Goal: Complete application form: Complete application form

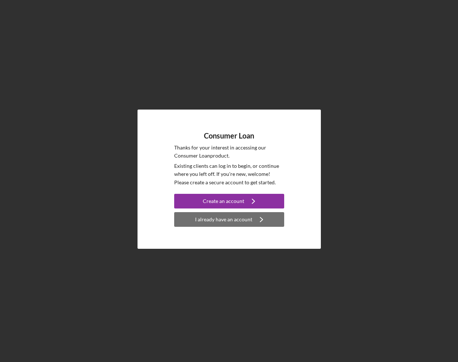
click at [234, 223] on div "I already have an account" at bounding box center [223, 219] width 57 height 15
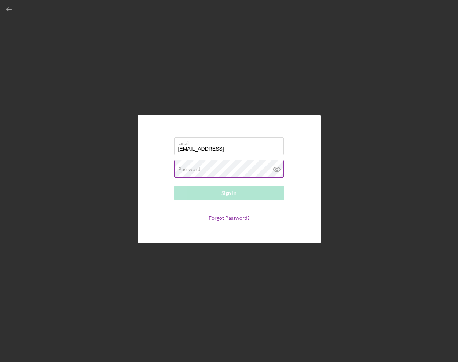
type input "[EMAIL_ADDRESS]"
click at [191, 168] on label "Password" at bounding box center [189, 169] width 22 height 6
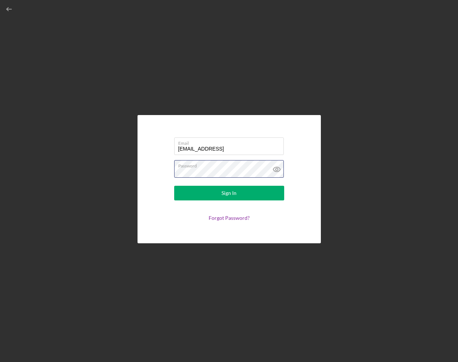
click at [174, 186] on button "Sign In" at bounding box center [229, 193] width 110 height 15
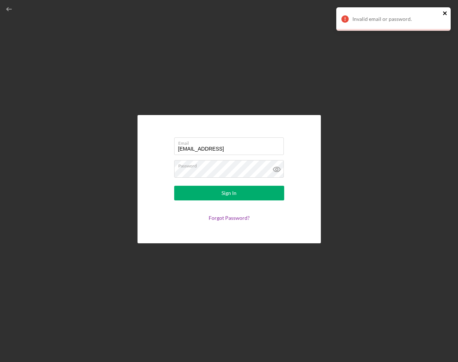
click at [446, 13] on icon "close" at bounding box center [445, 13] width 5 height 6
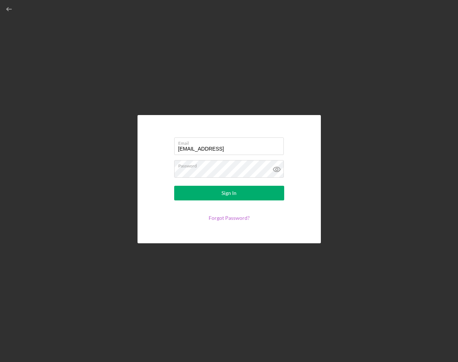
click at [234, 220] on link "Forgot Password?" at bounding box center [229, 218] width 41 height 6
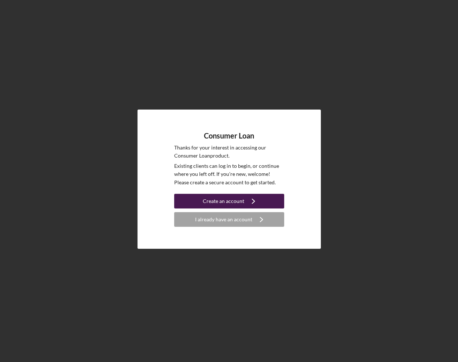
click at [234, 199] on div "Create an account" at bounding box center [223, 201] width 41 height 15
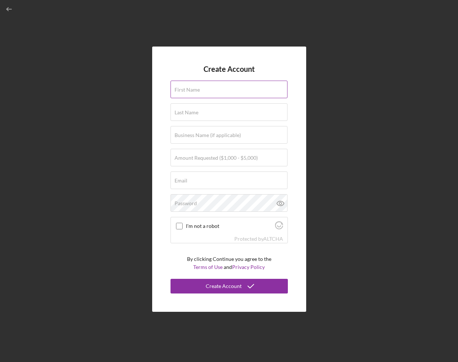
click at [190, 89] on label "First Name" at bounding box center [187, 90] width 25 height 6
click at [190, 89] on input "First Name" at bounding box center [228, 90] width 117 height 18
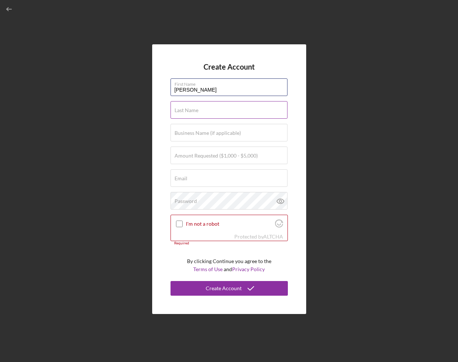
type input "[PERSON_NAME]"
click at [190, 107] on label "Last Name" at bounding box center [187, 110] width 24 height 6
click at [190, 107] on input "Last Name" at bounding box center [228, 110] width 117 height 18
type input "Greendeer"
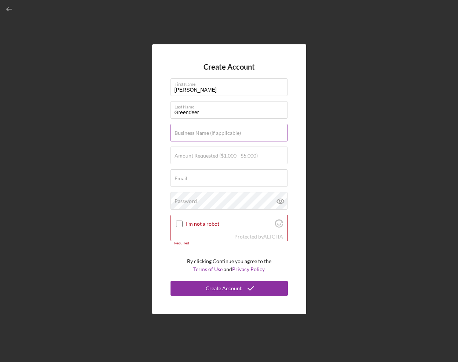
click at [177, 135] on label "Business Name (if applicable)" at bounding box center [208, 133] width 66 height 6
click at [177, 135] on input "Business Name (if applicable)" at bounding box center [228, 133] width 117 height 18
click at [173, 155] on input "Amount Requested ($1,000 - $5,000)" at bounding box center [228, 156] width 117 height 18
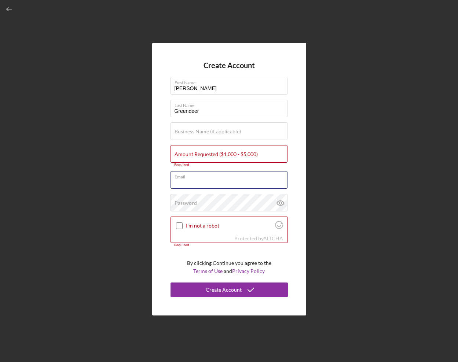
click at [175, 170] on form "Create Account First Name [PERSON_NAME] Last Name [PERSON_NAME] Business Name (…" at bounding box center [228, 179] width 117 height 236
type input "[EMAIL_ADDRESS][DOMAIN_NAME]"
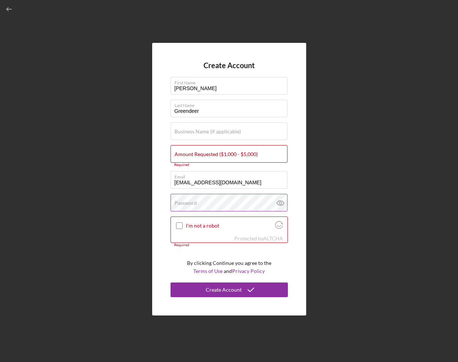
click at [188, 201] on label "Password" at bounding box center [186, 203] width 22 height 6
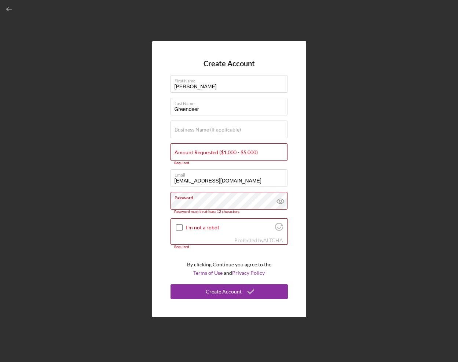
click at [159, 230] on div "Create Account First Name [PERSON_NAME] Last Name [PERSON_NAME] Business Name (…" at bounding box center [229, 179] width 154 height 276
click at [192, 151] on label "Amount Requested ($1,000 - $5,000)" at bounding box center [216, 153] width 83 height 6
click at [192, 151] on input "Amount Requested ($1,000 - $5,000)" at bounding box center [228, 152] width 117 height 18
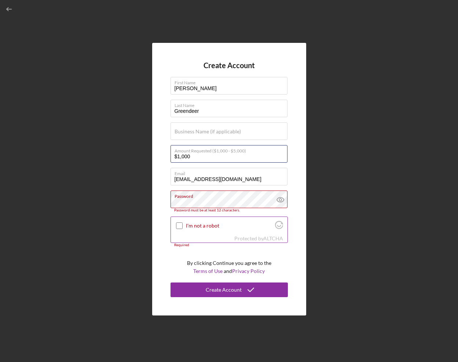
type input "$1,000"
click at [180, 227] on input "I'm not a robot" at bounding box center [179, 226] width 7 height 7
checkbox input "true"
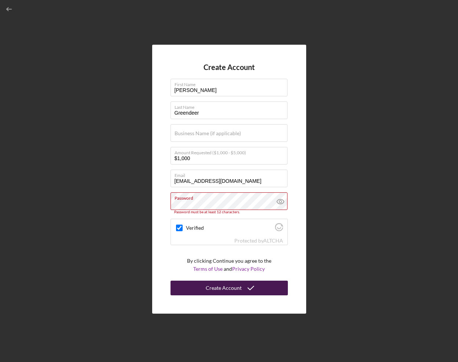
click at [204, 288] on button "Create Account" at bounding box center [228, 288] width 117 height 15
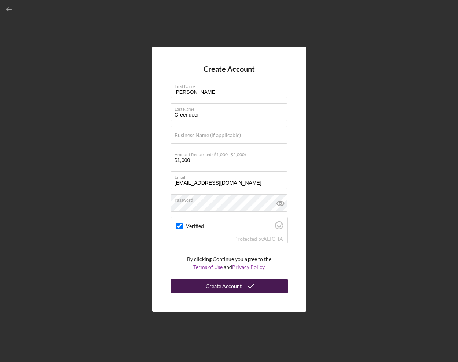
click at [223, 289] on div "Create Account" at bounding box center [224, 286] width 36 height 15
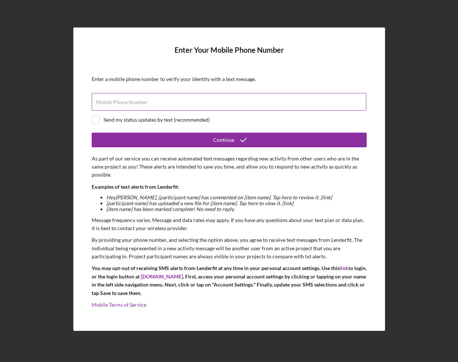
click at [118, 103] on label "Mobile Phone Number" at bounding box center [122, 102] width 52 height 6
click at [118, 103] on input "Mobile Phone Number" at bounding box center [229, 102] width 275 height 18
type input "[PHONE_NUMBER]"
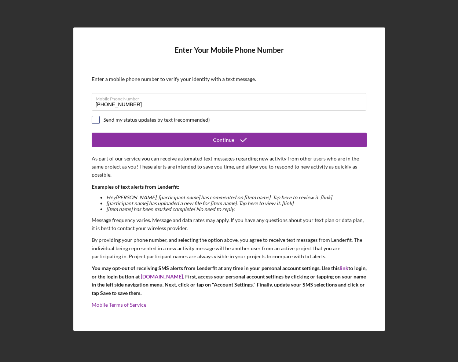
click at [98, 121] on input "checkbox" at bounding box center [95, 119] width 7 height 7
checkbox input "true"
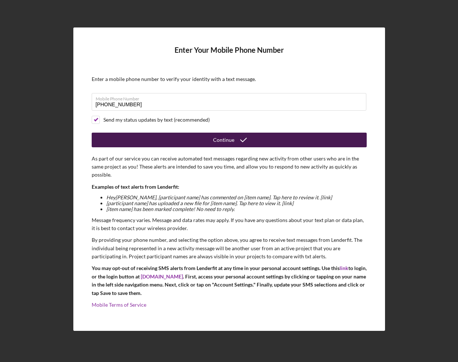
click at [183, 145] on button "Continue" at bounding box center [229, 140] width 275 height 15
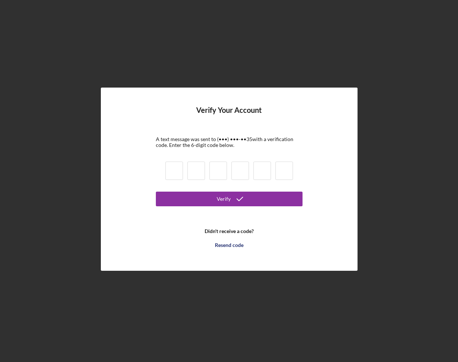
click at [172, 172] on input at bounding box center [174, 171] width 18 height 18
type input "7"
type input "6"
type input "2"
type input "4"
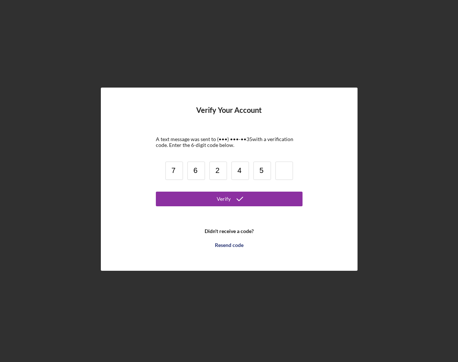
type input "5"
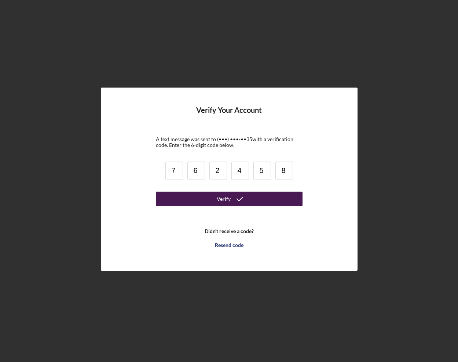
type input "8"
click at [235, 201] on icon "submit" at bounding box center [240, 199] width 18 height 18
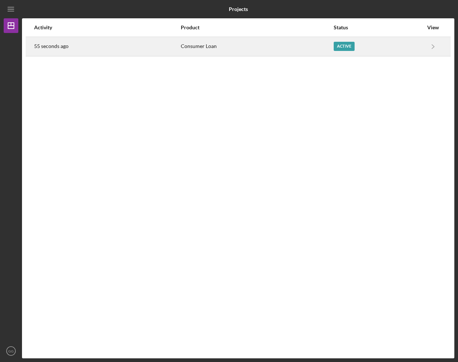
click at [390, 47] on div "Active" at bounding box center [378, 46] width 89 height 18
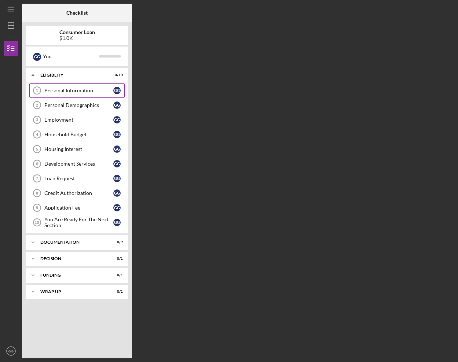
click at [58, 92] on div "Personal Information" at bounding box center [78, 91] width 69 height 6
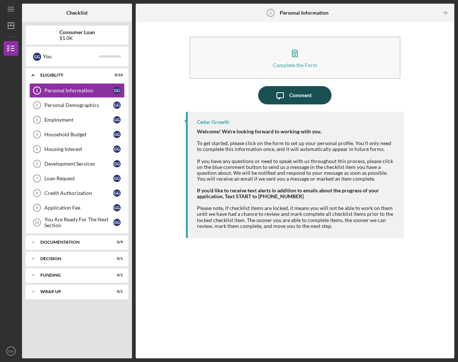
click at [300, 98] on div "Comment" at bounding box center [300, 95] width 22 height 18
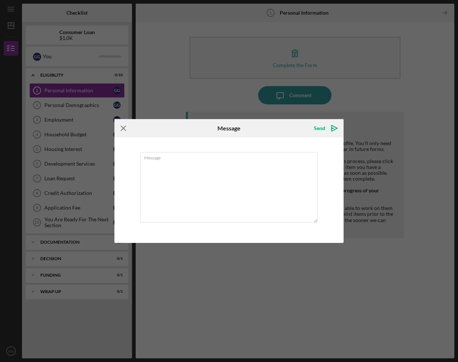
click at [120, 128] on icon "Icon/Menu Close" at bounding box center [123, 128] width 18 height 18
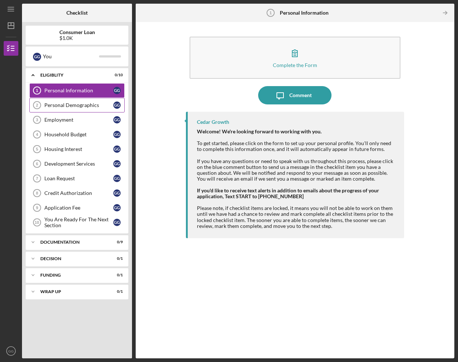
click at [78, 104] on div "Personal Demographics" at bounding box center [78, 105] width 69 height 6
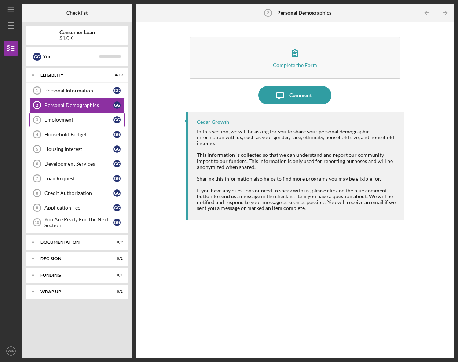
click at [67, 118] on div "Employment" at bounding box center [78, 120] width 69 height 6
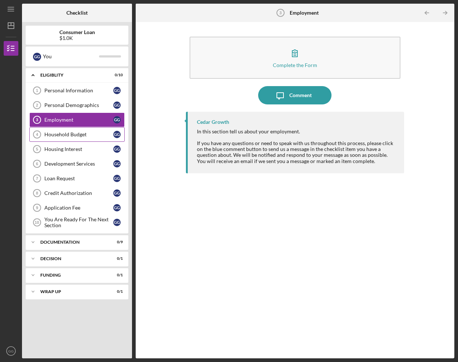
click at [65, 137] on div "Household Budget" at bounding box center [78, 135] width 69 height 6
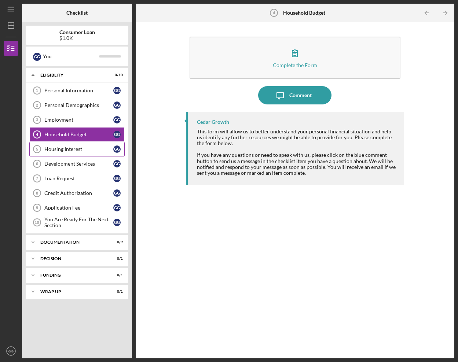
click at [63, 151] on div "Housing Interest" at bounding box center [78, 149] width 69 height 6
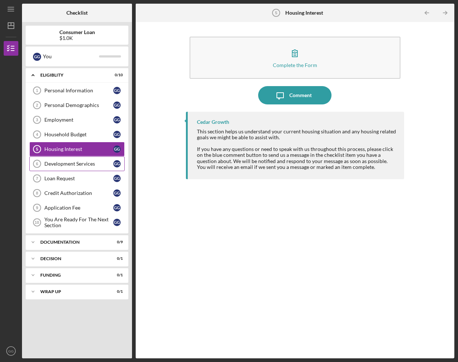
click at [54, 168] on link "Development Services 6 Development Services G G" at bounding box center [76, 164] width 95 height 15
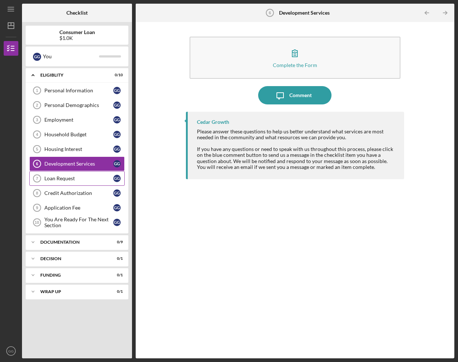
click at [54, 179] on div "Loan Request" at bounding box center [78, 179] width 69 height 6
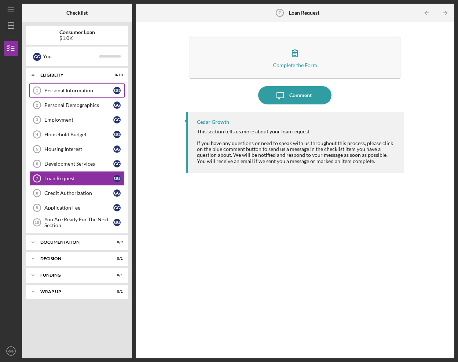
click at [86, 91] on div "Personal Information" at bounding box center [78, 91] width 69 height 6
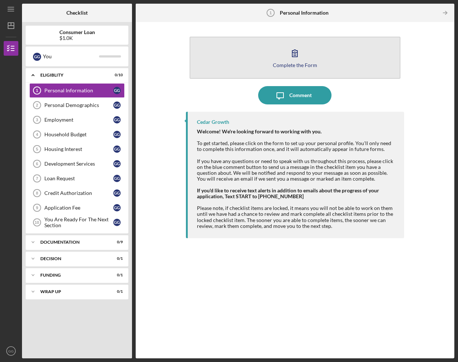
click at [295, 54] on icon "button" at bounding box center [295, 53] width 18 height 18
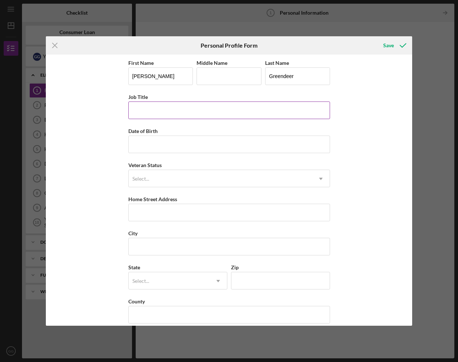
click at [154, 112] on input "Job Title" at bounding box center [229, 111] width 202 height 18
type input "Life Skills Coordinator"
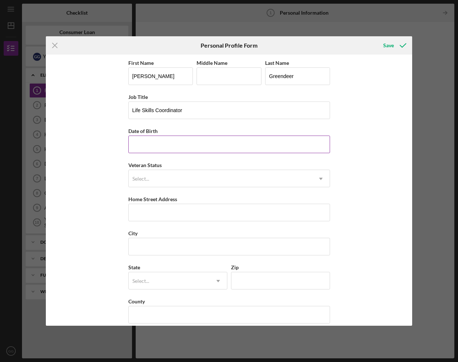
click at [161, 142] on input "Date of Birth" at bounding box center [229, 145] width 202 height 18
type input "[DATE]"
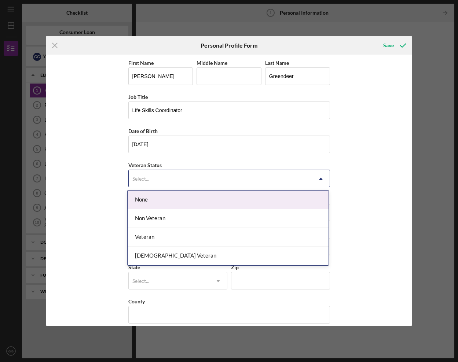
click at [320, 179] on use at bounding box center [321, 179] width 4 height 2
click at [305, 201] on div "None" at bounding box center [228, 200] width 201 height 19
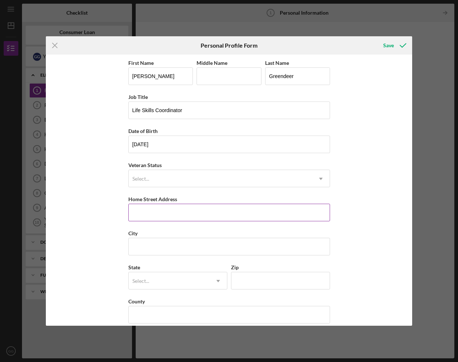
click at [225, 214] on input "Home Street Address" at bounding box center [229, 213] width 202 height 18
type input "[STREET_ADDRESS]"
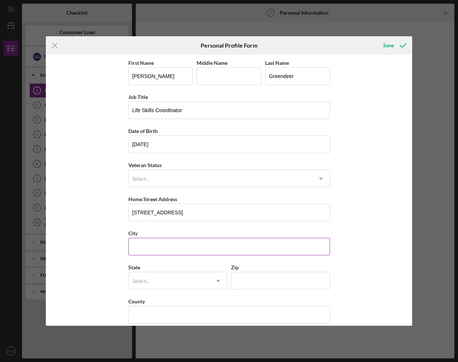
click at [172, 247] on input "City" at bounding box center [229, 247] width 202 height 18
type input "R"
type input "Tomah"
click at [217, 282] on icon "Icon/Dropdown Arrow" at bounding box center [218, 281] width 18 height 18
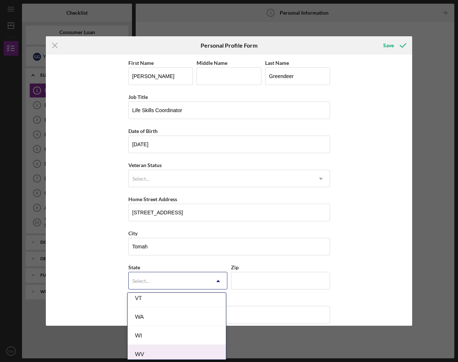
scroll to position [1309, 0]
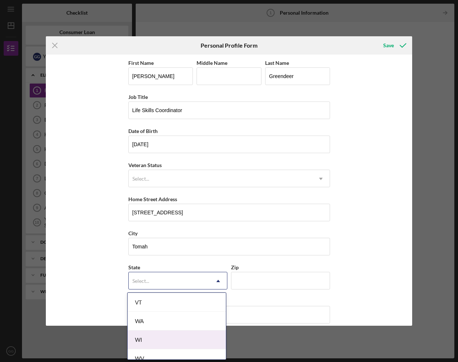
click at [172, 342] on div "WI" at bounding box center [177, 340] width 98 height 19
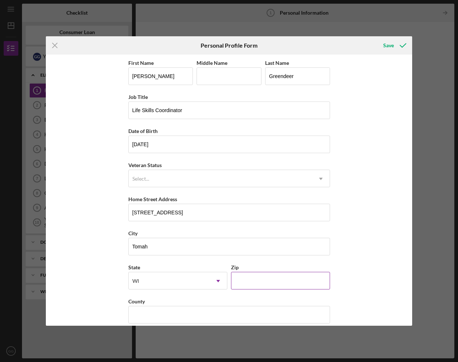
click at [264, 285] on input "Zip" at bounding box center [280, 281] width 99 height 18
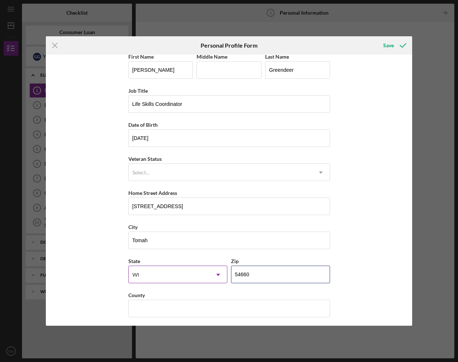
scroll to position [9, 0]
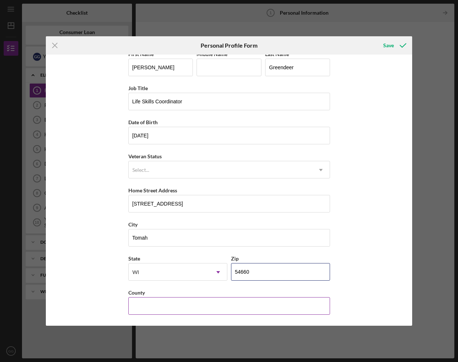
type input "54660"
click at [137, 309] on input "County" at bounding box center [229, 306] width 202 height 18
type input "Monroe"
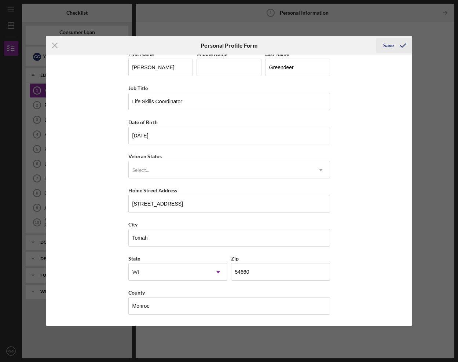
click at [392, 47] on div "Save" at bounding box center [388, 45] width 11 height 15
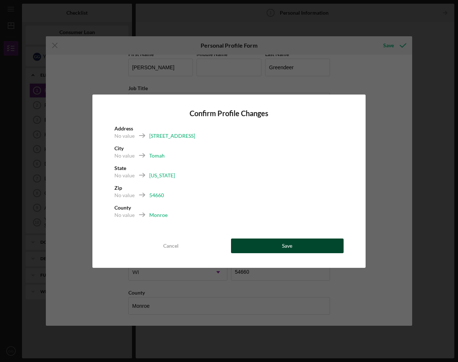
click at [258, 253] on button "Save" at bounding box center [287, 246] width 113 height 15
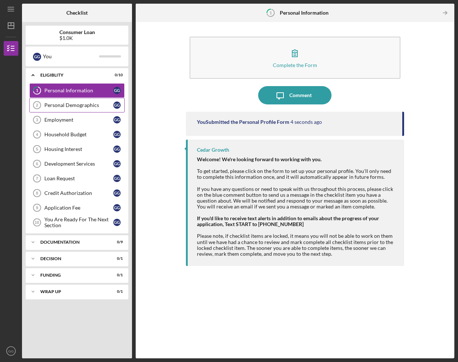
click at [59, 105] on div "Personal Demographics" at bounding box center [78, 105] width 69 height 6
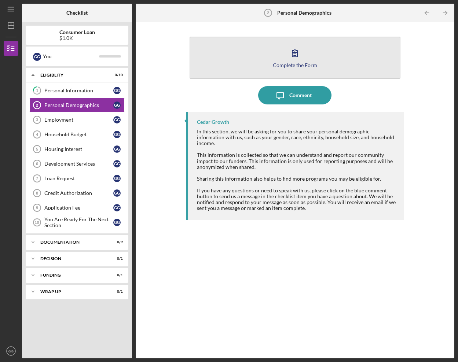
click at [284, 67] on div "Complete the Form" at bounding box center [295, 64] width 44 height 5
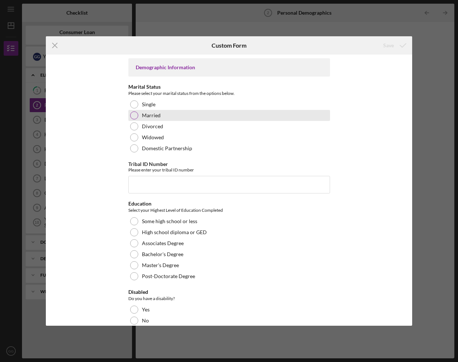
click at [135, 117] on div at bounding box center [134, 115] width 8 height 8
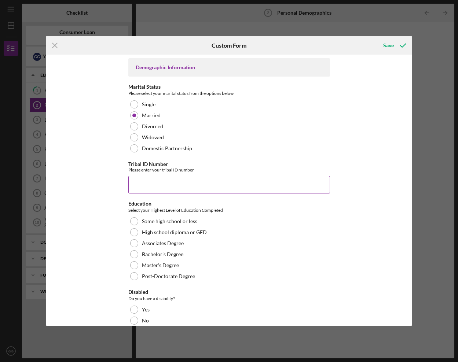
click at [142, 182] on input "Tribal ID Number" at bounding box center [229, 185] width 202 height 18
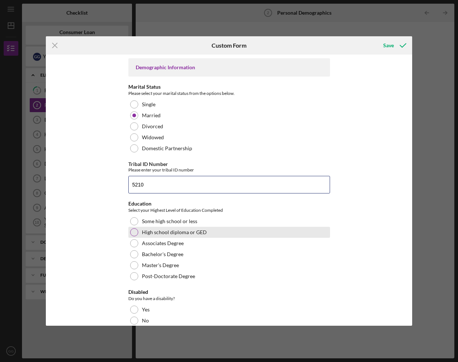
type input "5210"
click at [135, 231] on div at bounding box center [134, 232] width 8 height 8
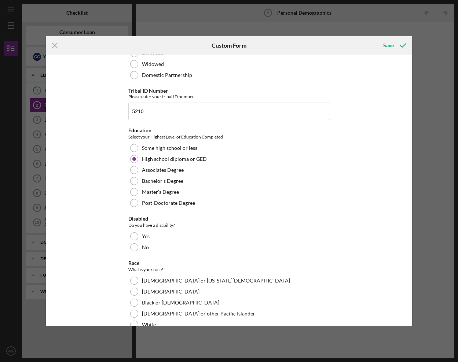
scroll to position [82, 0]
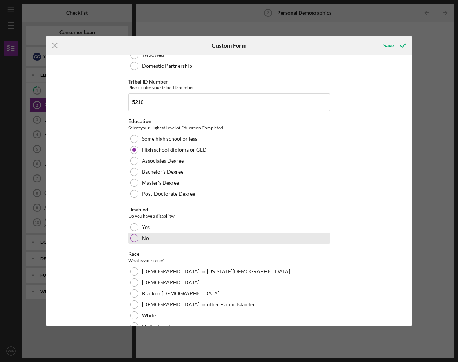
click at [135, 239] on div at bounding box center [134, 238] width 8 height 8
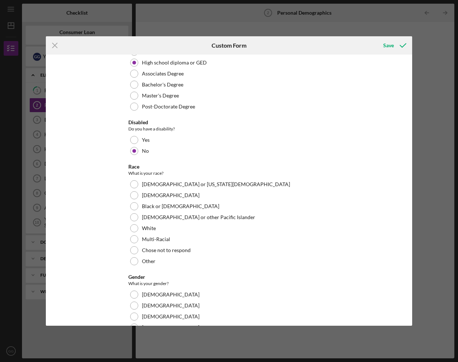
scroll to position [174, 0]
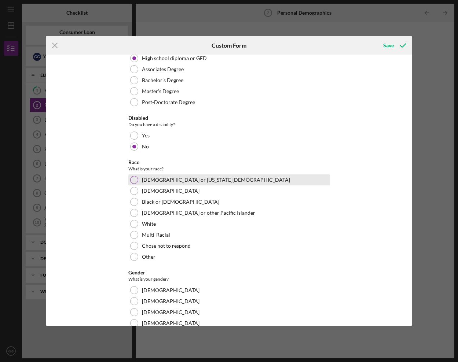
click at [134, 180] on div at bounding box center [134, 180] width 8 height 8
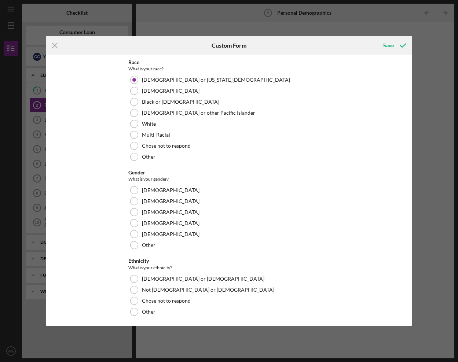
scroll to position [275, 0]
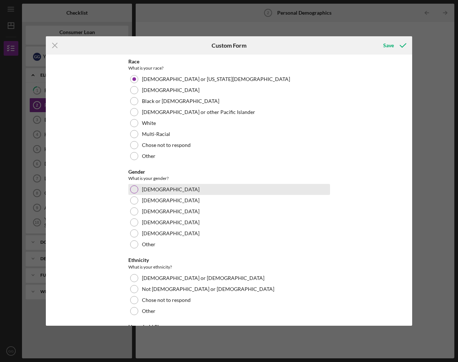
click at [133, 189] on div at bounding box center [134, 190] width 8 height 8
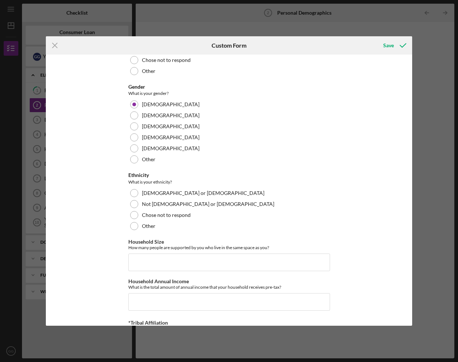
scroll to position [367, 0]
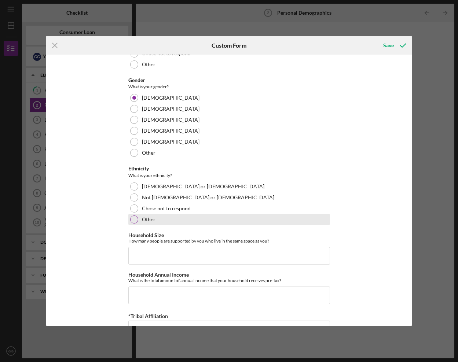
click at [131, 221] on div at bounding box center [134, 220] width 8 height 8
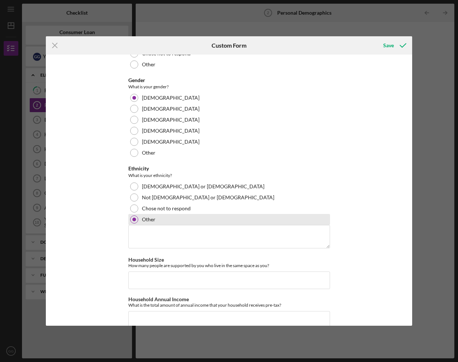
click at [131, 221] on div at bounding box center [134, 220] width 8 height 8
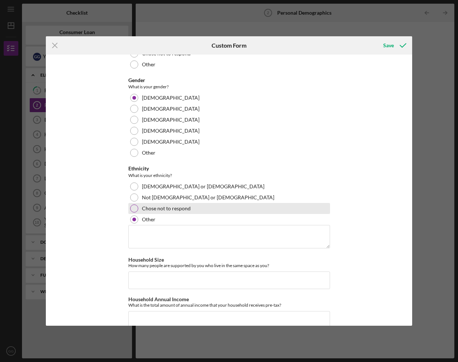
click at [131, 208] on div at bounding box center [134, 209] width 8 height 8
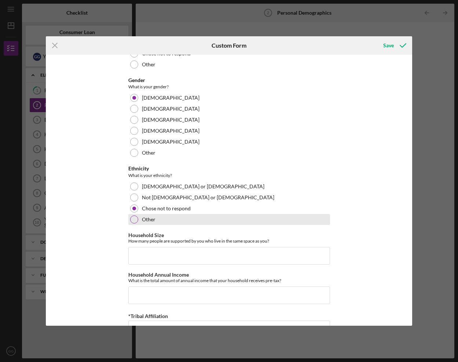
click at [132, 221] on div at bounding box center [134, 220] width 8 height 8
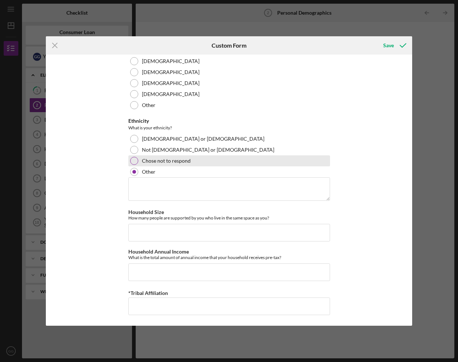
scroll to position [415, 0]
click at [132, 161] on div at bounding box center [134, 161] width 8 height 8
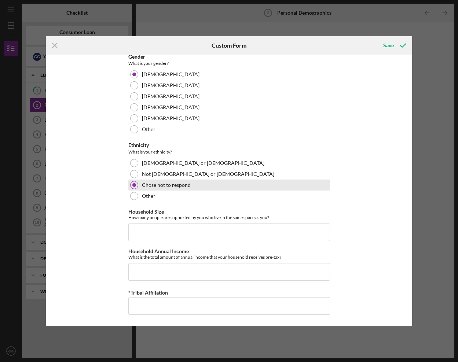
scroll to position [390, 0]
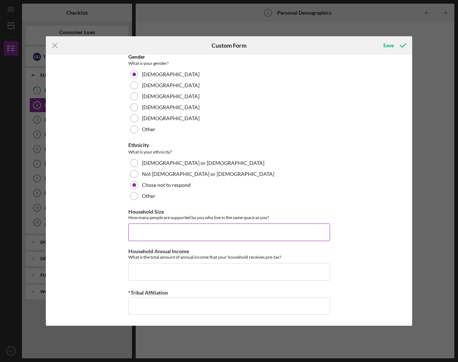
drag, startPoint x: 141, startPoint y: 234, endPoint x: 144, endPoint y: 224, distance: 10.8
click at [140, 232] on input "Household Size" at bounding box center [229, 233] width 202 height 18
type input "2"
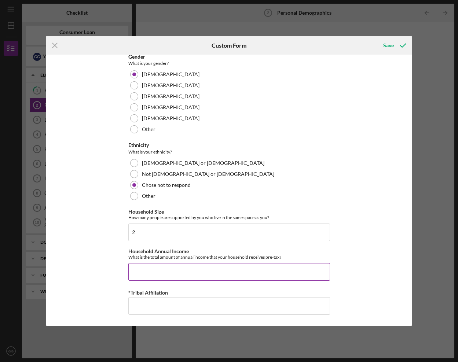
click at [131, 272] on input "Household Annual Income" at bounding box center [229, 272] width 202 height 18
type input "$10,800"
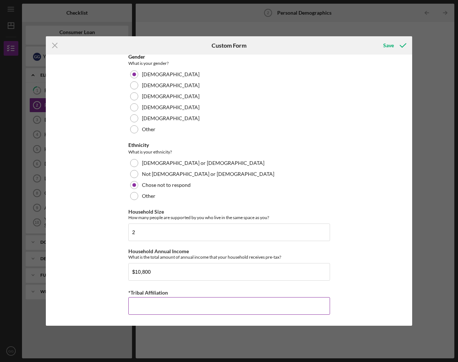
click at [180, 304] on input "*Tribal Affiliation" at bounding box center [229, 306] width 202 height 18
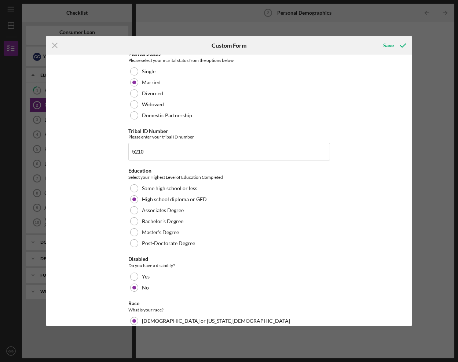
scroll to position [33, 0]
type input "Yankton Sioux"
click at [388, 47] on div "Save" at bounding box center [388, 45] width 11 height 15
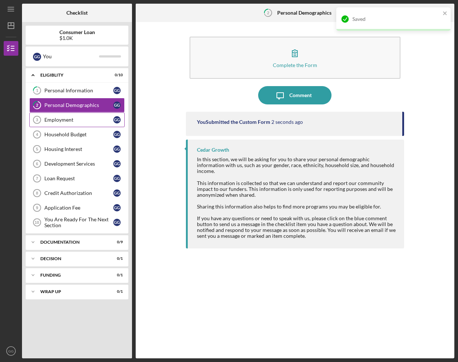
click at [63, 121] on div "Employment" at bounding box center [78, 120] width 69 height 6
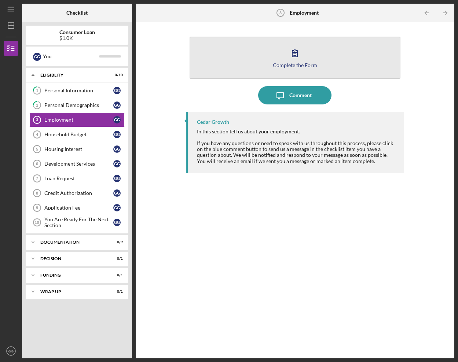
click at [295, 55] on icon "button" at bounding box center [294, 53] width 5 height 7
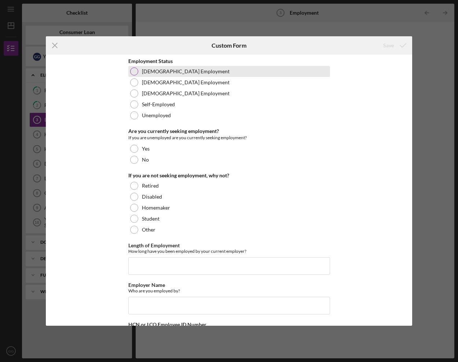
click at [132, 71] on div at bounding box center [134, 71] width 8 height 8
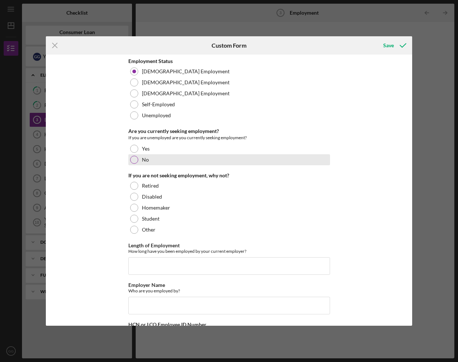
click at [136, 160] on div at bounding box center [134, 160] width 8 height 8
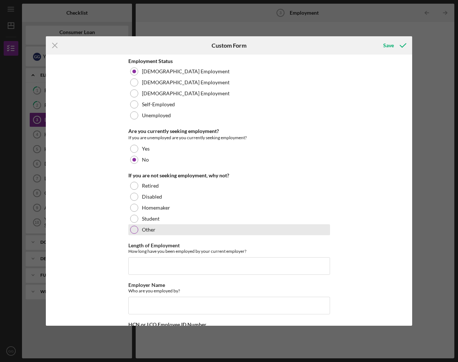
click at [132, 229] on div at bounding box center [134, 230] width 8 height 8
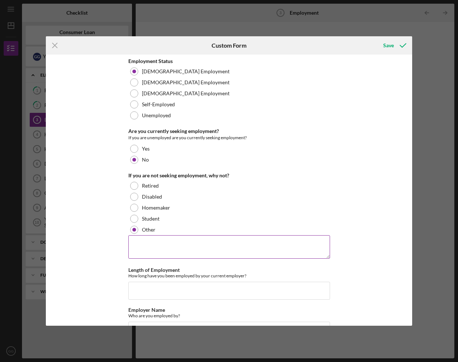
click at [133, 239] on textarea at bounding box center [229, 246] width 202 height 23
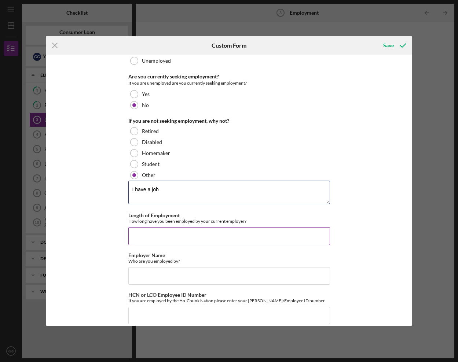
scroll to position [55, 0]
type textarea "I have a job"
click at [132, 235] on input "Length of Employment" at bounding box center [229, 236] width 202 height 18
type input "9 years"
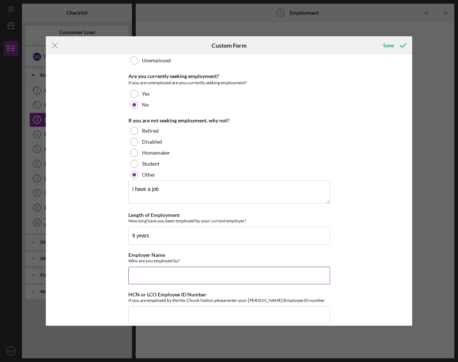
click at [149, 276] on input "Employer Name" at bounding box center [229, 276] width 202 height 18
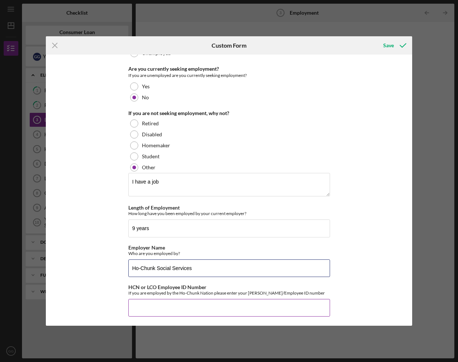
scroll to position [64, 0]
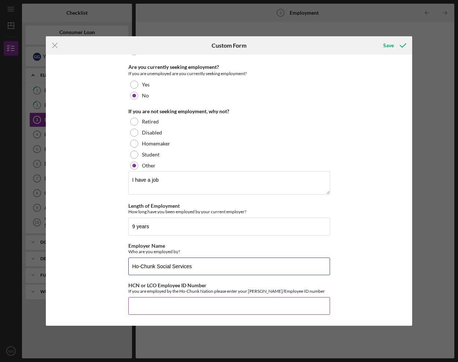
type input "Ho-Chunk Social Services"
click at [139, 305] on input "HCN or LCO Employee ID Number" at bounding box center [229, 306] width 202 height 18
type input "14265"
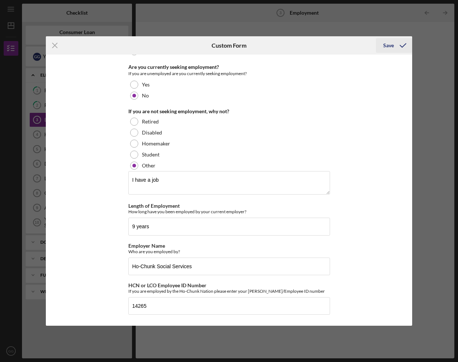
click at [393, 46] on div "Save" at bounding box center [388, 45] width 11 height 15
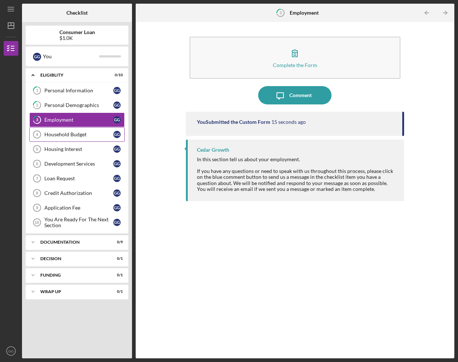
click at [66, 133] on div "Household Budget" at bounding box center [78, 135] width 69 height 6
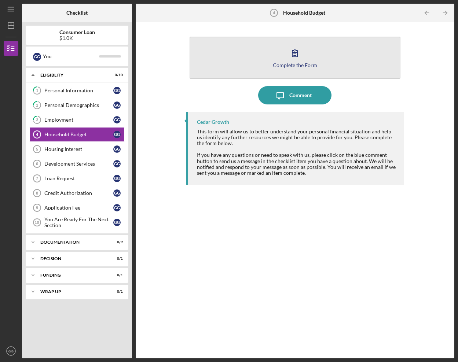
click at [256, 65] on button "Complete the Form Form" at bounding box center [295, 58] width 210 height 42
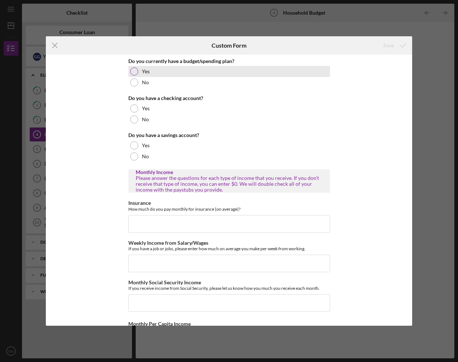
click at [131, 71] on div at bounding box center [134, 71] width 8 height 8
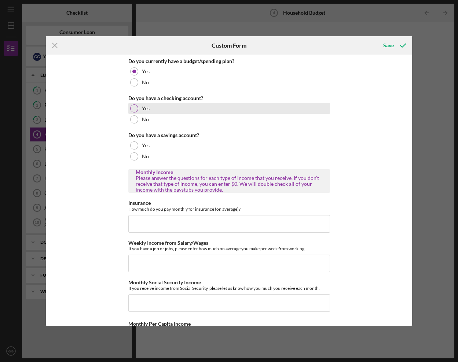
click at [133, 109] on div at bounding box center [134, 108] width 8 height 8
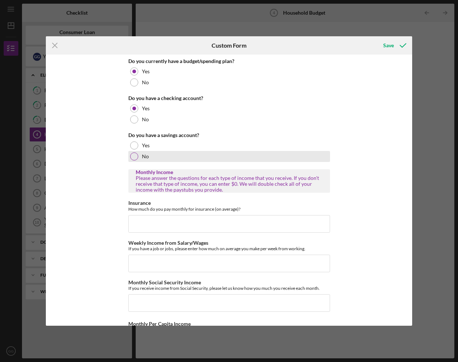
click at [133, 157] on div at bounding box center [134, 157] width 8 height 8
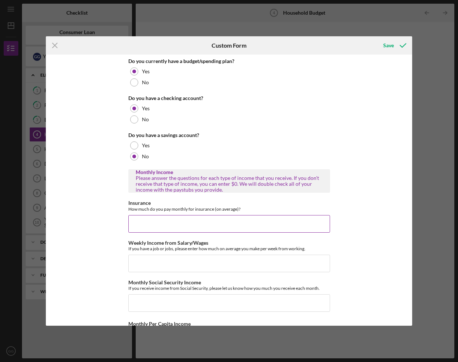
click at [130, 221] on input "Insurance" at bounding box center [229, 224] width 202 height 18
click at [136, 260] on input "Weekly Income from Salary/Wages" at bounding box center [229, 264] width 202 height 18
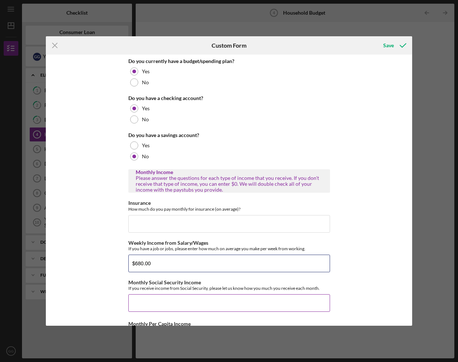
type input "$680.00"
click at [132, 303] on input "Monthly Social Security Income" at bounding box center [229, 303] width 202 height 18
type input "$0"
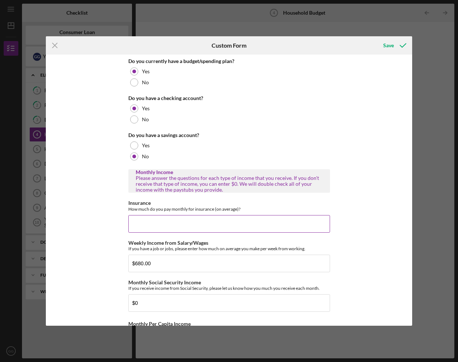
click at [134, 221] on input "Insurance" at bounding box center [229, 224] width 202 height 18
type input "$5"
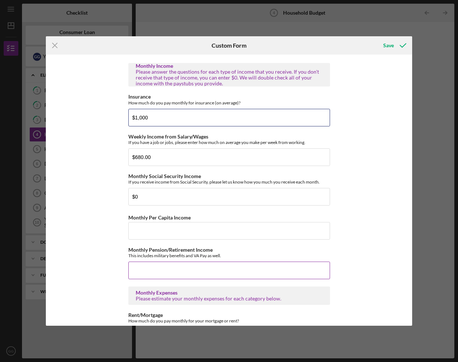
scroll to position [110, 0]
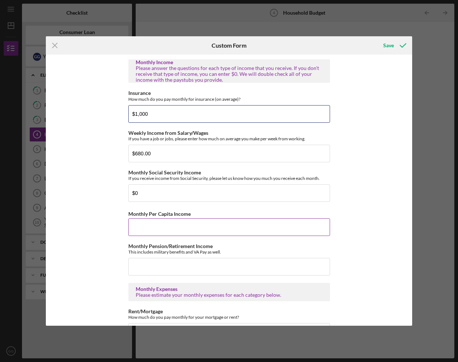
type input "$1,000"
click at [143, 224] on input "Monthly Per Capita Income" at bounding box center [229, 228] width 202 height 18
type input "$0"
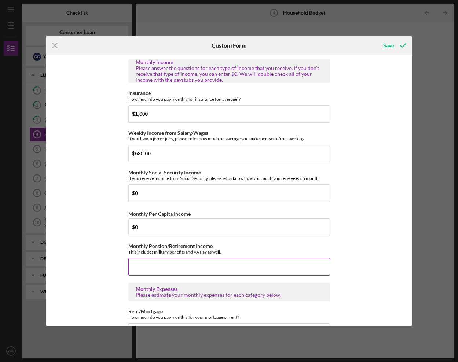
click at [134, 268] on input "Monthly Pension/Retirement Income" at bounding box center [229, 267] width 202 height 18
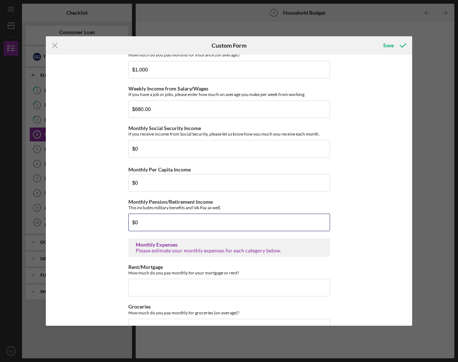
scroll to position [183, 0]
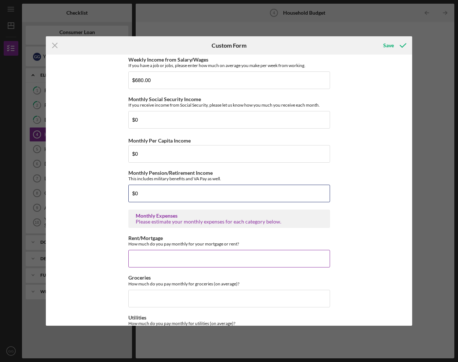
type input "$0"
click at [139, 259] on input "Rent/Mortgage" at bounding box center [229, 259] width 202 height 18
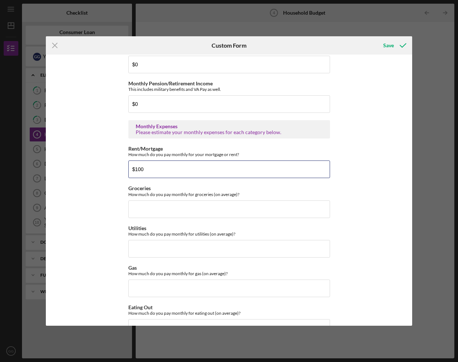
scroll to position [275, 0]
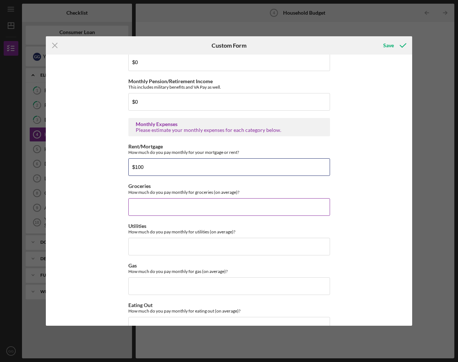
type input "$100"
click at [131, 207] on input "Groceries" at bounding box center [229, 207] width 202 height 18
type input "$4"
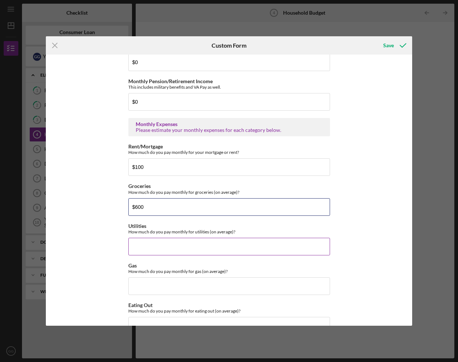
type input "$600"
click at [141, 248] on input "Utilities" at bounding box center [229, 247] width 202 height 18
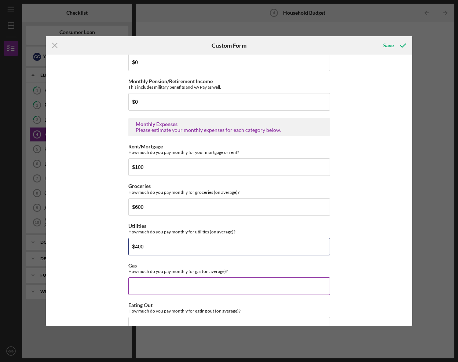
type input "$400"
click at [134, 289] on input "Gas" at bounding box center [229, 287] width 202 height 18
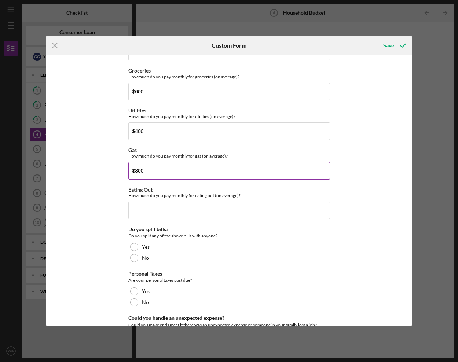
scroll to position [394, 0]
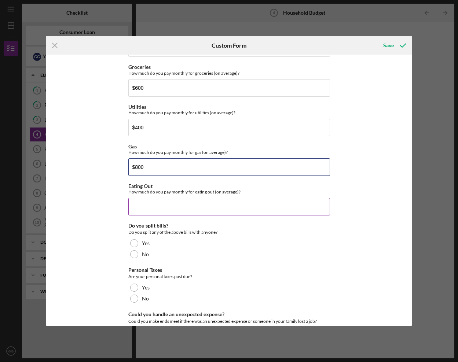
type input "$800"
click at [138, 207] on input "Eating Out" at bounding box center [229, 207] width 202 height 18
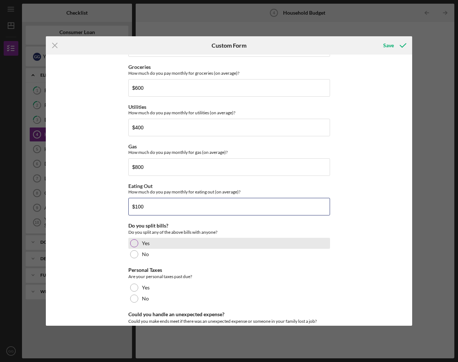
type input "$100"
click at [152, 245] on div "Yes" at bounding box center [229, 243] width 202 height 11
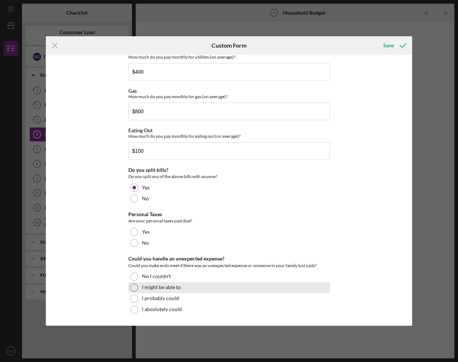
scroll to position [450, 0]
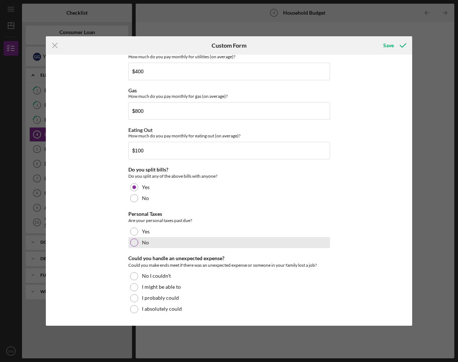
click at [133, 242] on div at bounding box center [134, 243] width 8 height 8
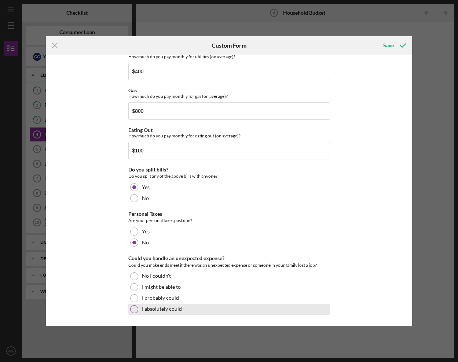
click at [132, 311] on div at bounding box center [134, 309] width 8 height 8
click at [384, 45] on div "Save" at bounding box center [388, 45] width 11 height 15
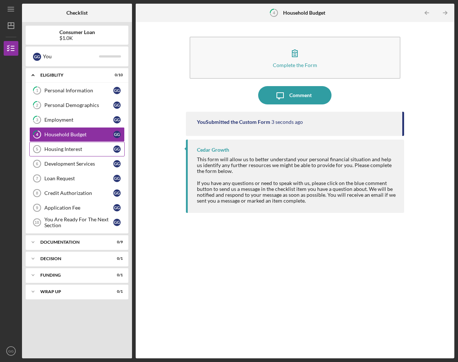
click at [81, 149] on div "Housing Interest" at bounding box center [78, 149] width 69 height 6
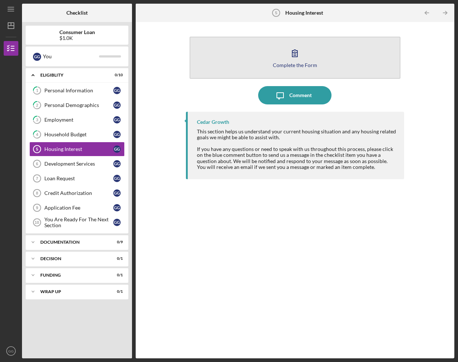
click at [276, 57] on button "Complete the Form Form" at bounding box center [295, 58] width 210 height 42
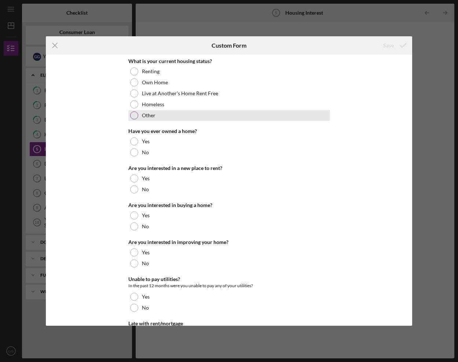
click at [132, 114] on div at bounding box center [134, 115] width 8 height 8
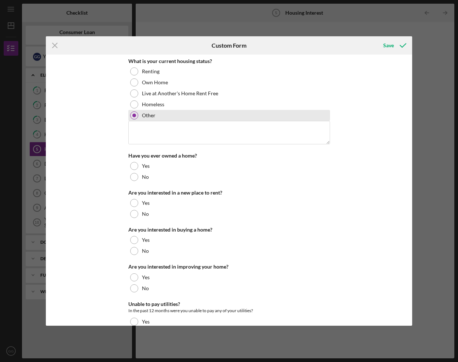
click at [132, 114] on div at bounding box center [134, 116] width 4 height 4
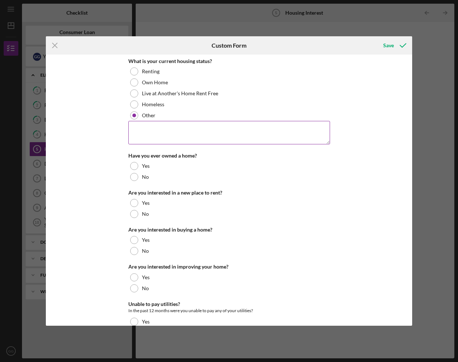
click at [133, 126] on textarea at bounding box center [229, 132] width 202 height 23
type textarea "Live with Husband"
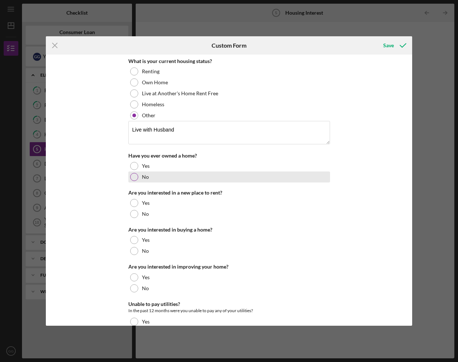
click at [135, 177] on div at bounding box center [134, 177] width 8 height 8
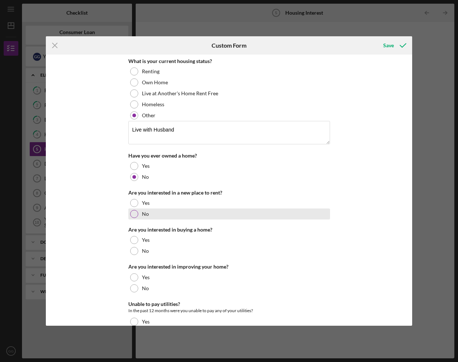
click at [132, 214] on div at bounding box center [134, 214] width 8 height 8
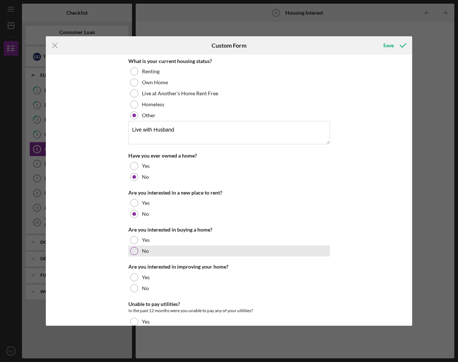
click at [136, 251] on div at bounding box center [134, 251] width 8 height 8
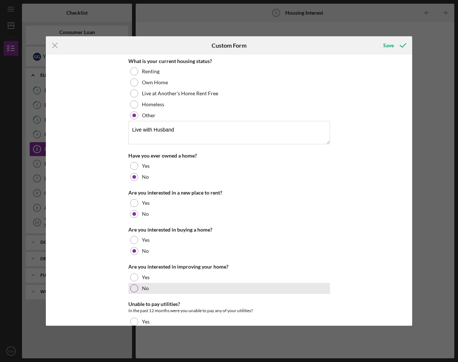
click at [133, 289] on div at bounding box center [134, 289] width 8 height 8
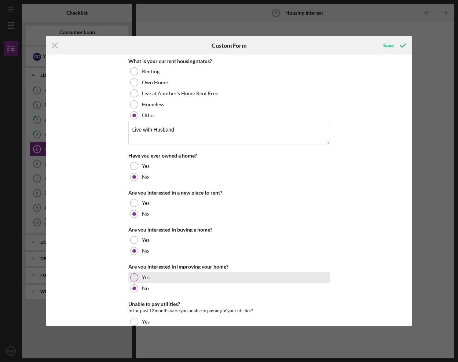
click at [133, 278] on div at bounding box center [134, 278] width 8 height 8
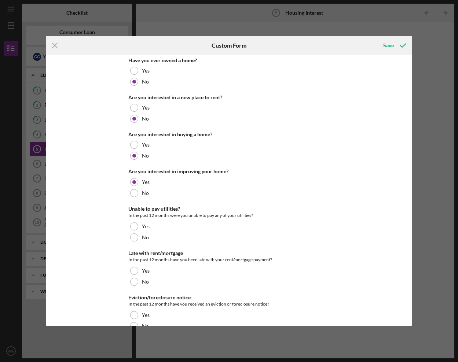
scroll to position [112, 0]
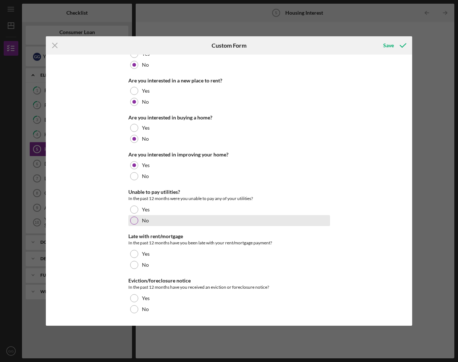
click at [133, 223] on div at bounding box center [134, 221] width 8 height 8
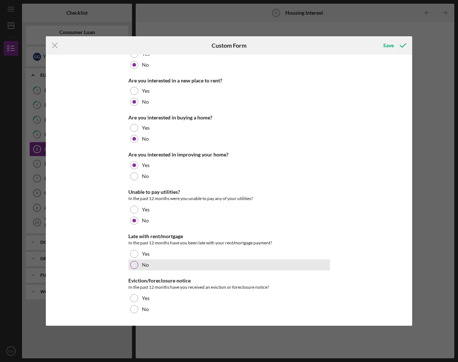
click at [132, 266] on div at bounding box center [134, 265] width 8 height 8
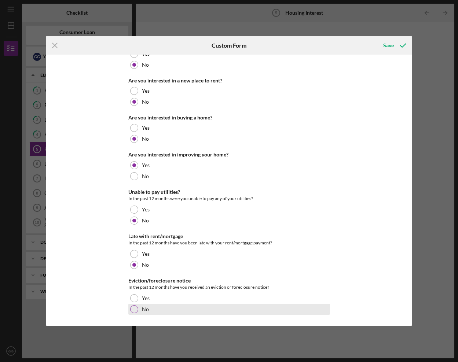
click at [135, 308] on div at bounding box center [134, 309] width 8 height 8
click at [390, 43] on div "Save" at bounding box center [388, 45] width 11 height 15
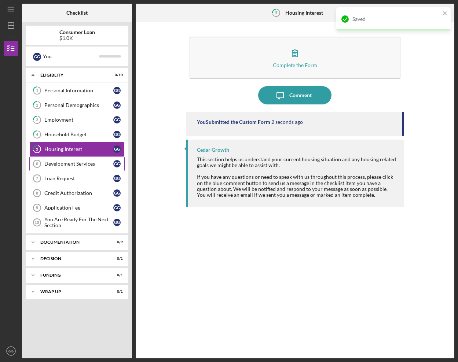
click at [74, 164] on div "Development Services" at bounding box center [78, 164] width 69 height 6
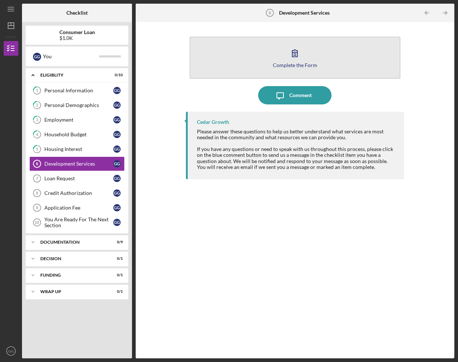
click at [293, 57] on icon "button" at bounding box center [294, 53] width 5 height 7
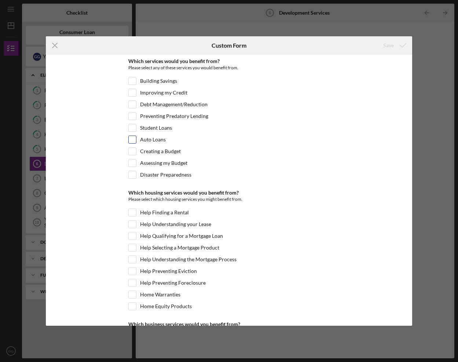
click at [133, 140] on input "Auto Loans" at bounding box center [132, 139] width 7 height 7
checkbox input "true"
click at [131, 235] on input "Help Qualifying for a Mortgage Loan" at bounding box center [132, 235] width 7 height 7
checkbox input "true"
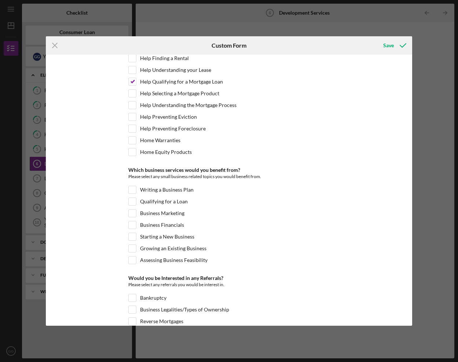
scroll to position [156, 0]
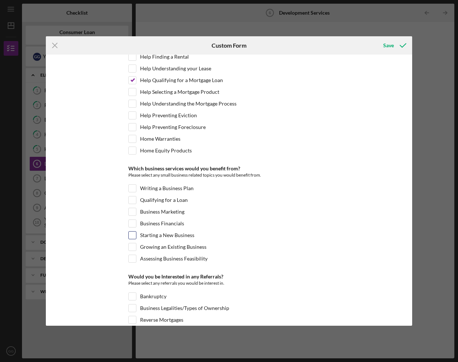
click at [130, 234] on input "Starting a New Business" at bounding box center [132, 235] width 7 height 7
checkbox input "true"
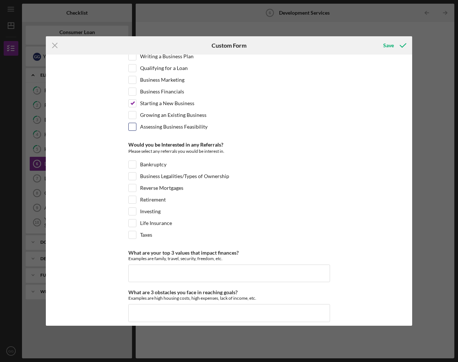
scroll to position [295, 0]
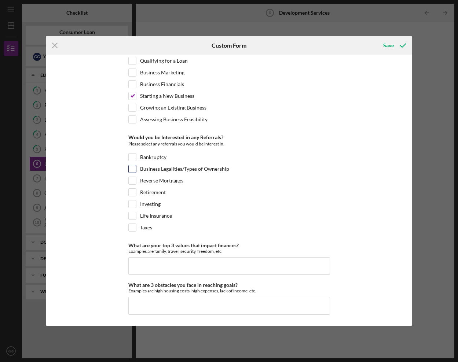
click at [131, 170] on input "Business Legalities/Types of Ownership" at bounding box center [132, 168] width 7 height 7
checkbox input "true"
click at [140, 259] on input "What are your top 3 values that impact finances?" at bounding box center [229, 266] width 202 height 18
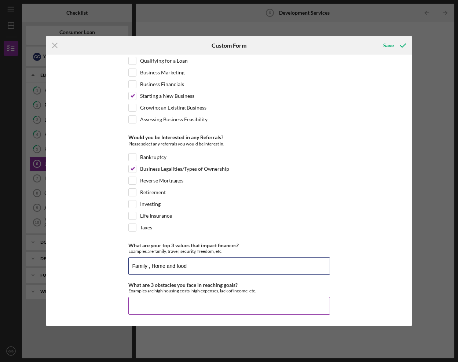
type input "Family , Home and food"
click at [149, 312] on input "What are 3 obstacles you face in reaching goals?" at bounding box center [229, 306] width 202 height 18
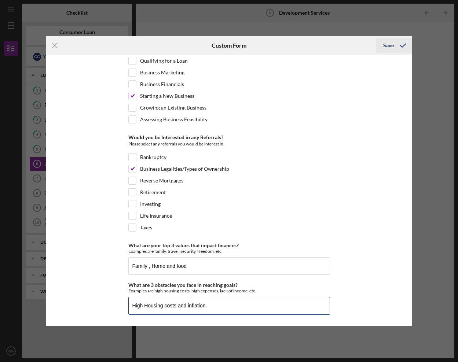
type input "High Housing costs and inflation."
click at [383, 47] on button "Save" at bounding box center [394, 45] width 36 height 15
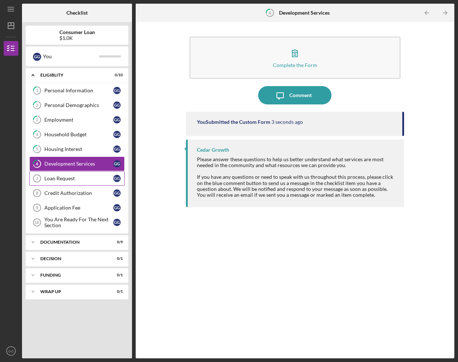
click at [54, 180] on div "Loan Request" at bounding box center [78, 179] width 69 height 6
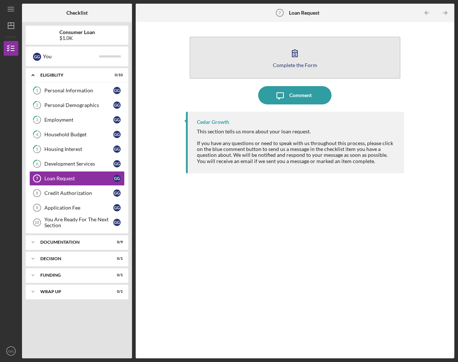
click at [291, 57] on icon "button" at bounding box center [295, 53] width 18 height 18
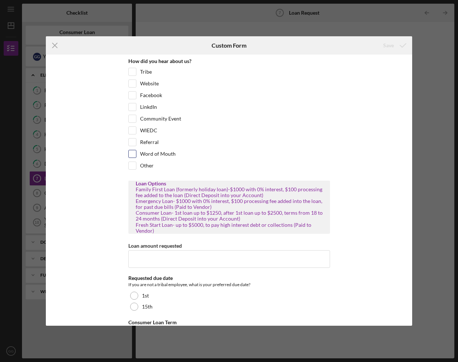
click at [132, 153] on input "Word of Mouth" at bounding box center [132, 153] width 7 height 7
checkbox input "true"
click at [129, 254] on input "Loan amount requested" at bounding box center [229, 259] width 202 height 18
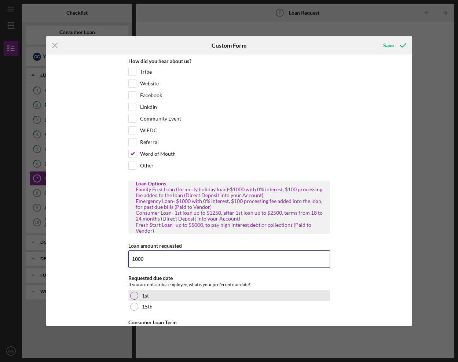
type input "1000"
click at [142, 291] on div "1st" at bounding box center [229, 295] width 202 height 11
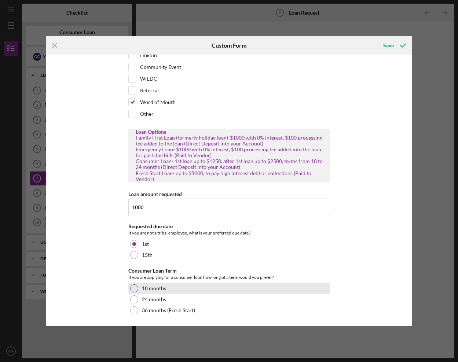
scroll to position [53, 0]
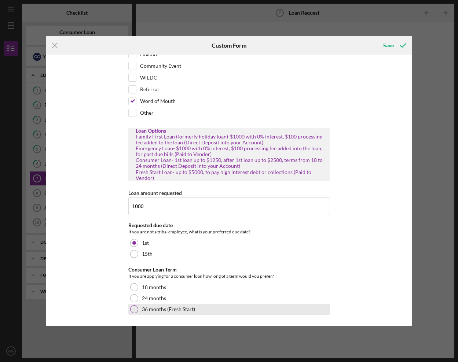
click at [134, 310] on div at bounding box center [134, 309] width 8 height 8
click at [389, 47] on div "Save" at bounding box center [388, 45] width 11 height 15
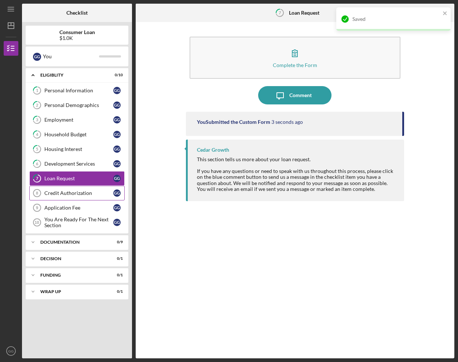
click at [86, 194] on div "Credit Authorization" at bounding box center [78, 193] width 69 height 6
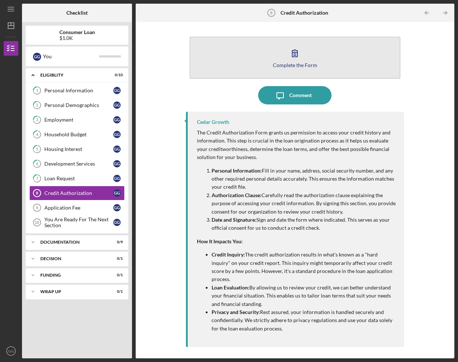
click at [322, 64] on button "Complete the Form Form" at bounding box center [295, 58] width 210 height 42
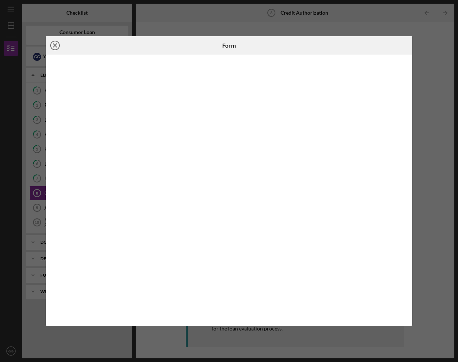
click at [52, 44] on icon "Icon/Close" at bounding box center [55, 45] width 18 height 18
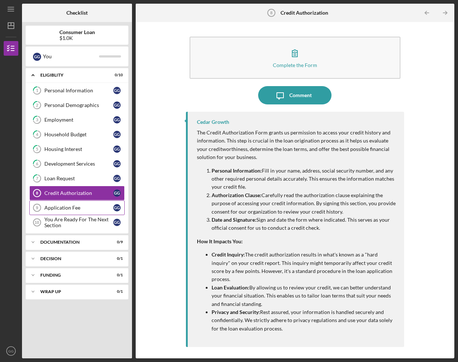
click at [64, 210] on div "Application Fee" at bounding box center [78, 208] width 69 height 6
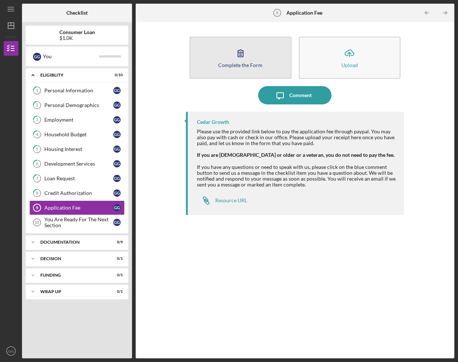
click at [226, 57] on button "Complete the Form Form" at bounding box center [241, 58] width 102 height 42
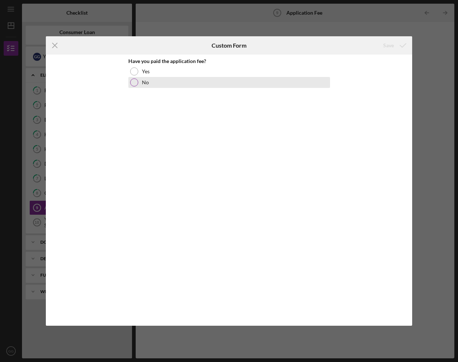
click at [135, 83] on div at bounding box center [134, 82] width 8 height 8
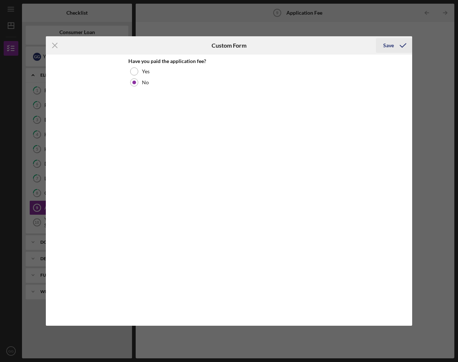
click at [383, 47] on button "Save" at bounding box center [394, 45] width 36 height 15
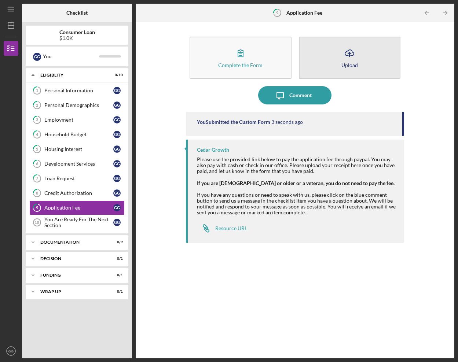
click at [352, 64] on div "Upload" at bounding box center [349, 64] width 16 height 5
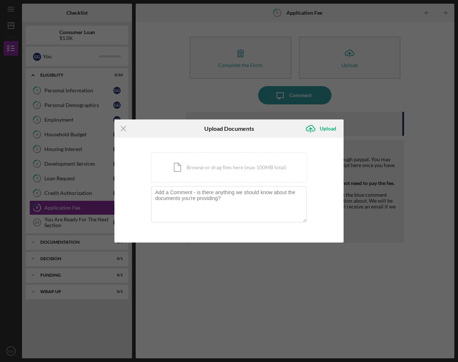
click at [231, 107] on div "Icon/Menu Close Upload Documents Icon/Upload Upload You're uploading documents …" at bounding box center [229, 181] width 458 height 362
click at [121, 126] on icon "Icon/Menu Close" at bounding box center [123, 129] width 18 height 18
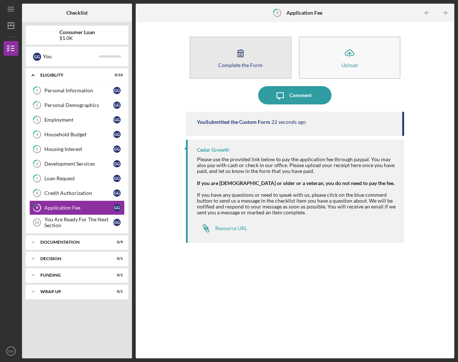
click at [231, 62] on div "Complete the Form" at bounding box center [240, 64] width 44 height 5
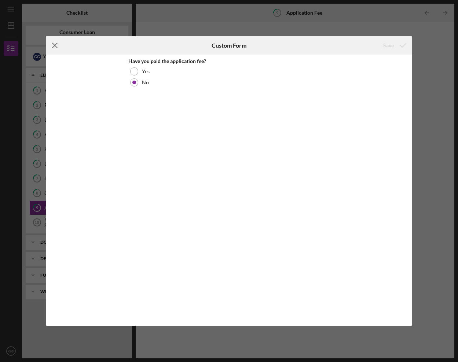
click at [56, 43] on icon "Icon/Menu Close" at bounding box center [55, 45] width 18 height 18
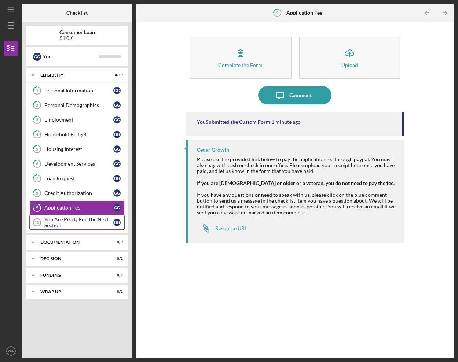
click at [77, 223] on div "You Are Ready For The Next Section" at bounding box center [78, 223] width 69 height 12
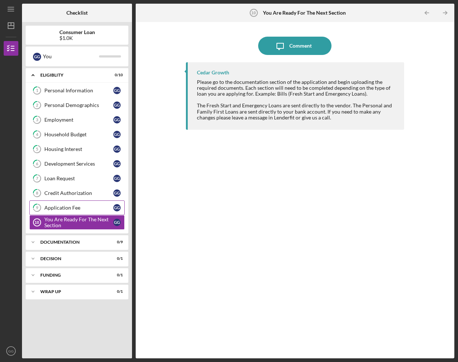
click at [78, 209] on div "Application Fee" at bounding box center [78, 208] width 69 height 6
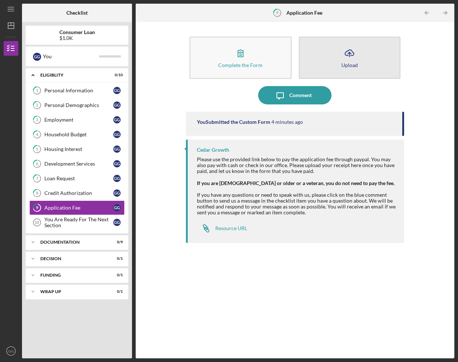
click at [352, 54] on icon "Icon/Upload" at bounding box center [349, 53] width 18 height 18
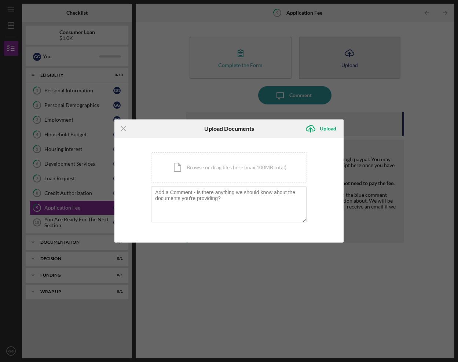
click at [352, 54] on div "Icon/Menu Close Upload Documents Icon/Upload Upload You're uploading documents …" at bounding box center [229, 181] width 458 height 362
click at [244, 97] on div "Icon/Menu Close Upload Documents Icon/Upload Upload You're uploading documents …" at bounding box center [229, 181] width 458 height 362
click at [123, 127] on icon "Icon/Menu Close" at bounding box center [123, 129] width 18 height 18
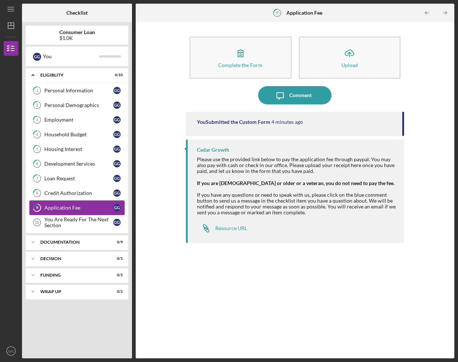
click at [89, 210] on div "Application Fee" at bounding box center [78, 208] width 69 height 6
click at [279, 12] on icon "9" at bounding box center [277, 13] width 18 height 18
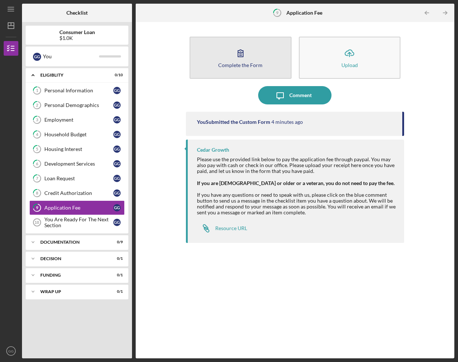
click at [261, 61] on button "Complete the Form Form" at bounding box center [241, 58] width 102 height 42
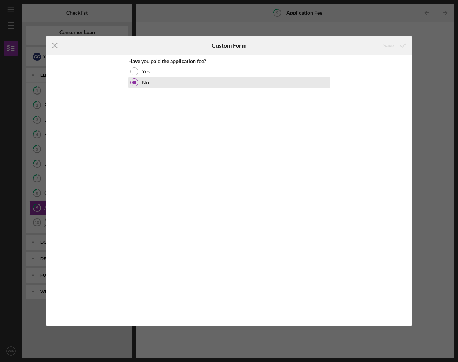
click at [136, 81] on div at bounding box center [134, 83] width 4 height 4
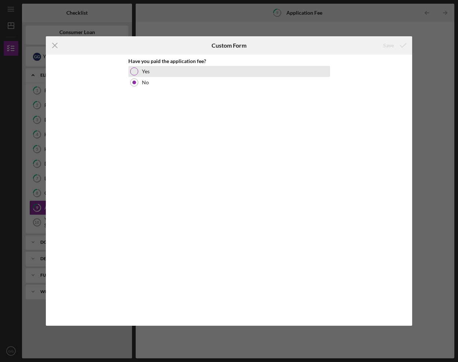
click at [135, 73] on div at bounding box center [134, 71] width 8 height 8
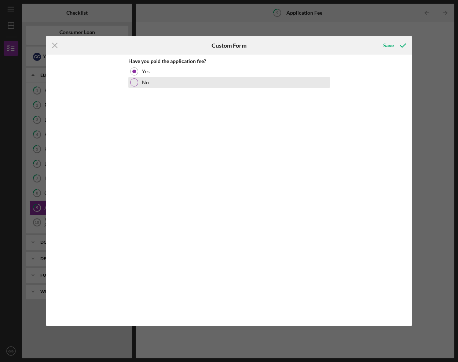
click at [132, 79] on div at bounding box center [134, 82] width 8 height 8
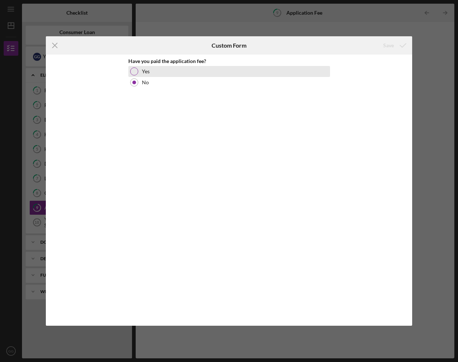
click at [132, 71] on div at bounding box center [134, 71] width 8 height 8
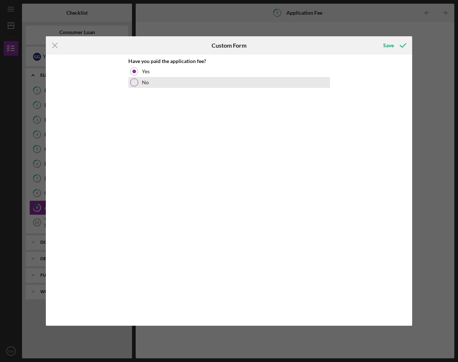
click at [131, 81] on div at bounding box center [134, 82] width 8 height 8
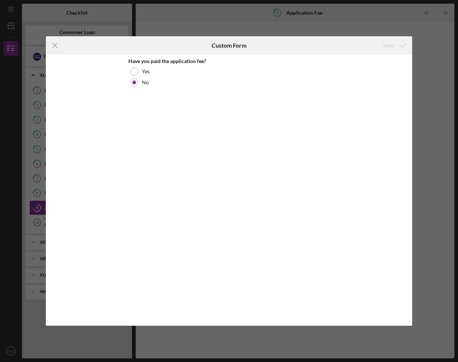
click at [56, 46] on line at bounding box center [54, 45] width 5 height 5
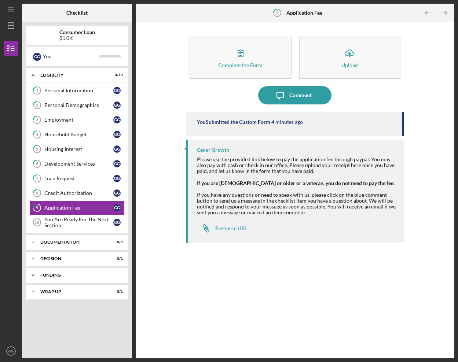
click at [74, 278] on div "Icon/Expander Funding 0 / 1" at bounding box center [77, 275] width 103 height 15
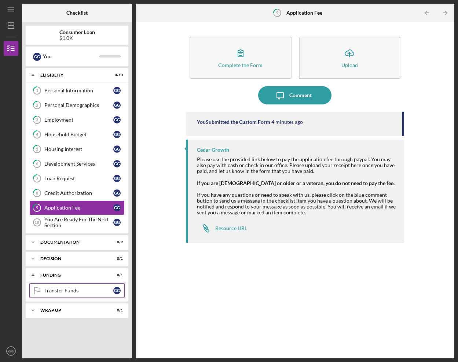
click at [71, 291] on div "Transfer Funds" at bounding box center [78, 291] width 69 height 6
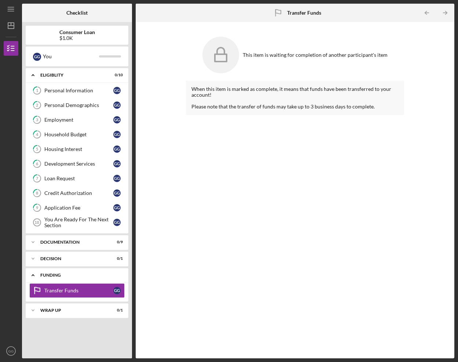
click at [63, 278] on div "Icon/Expander Funding 0 / 1" at bounding box center [77, 275] width 103 height 15
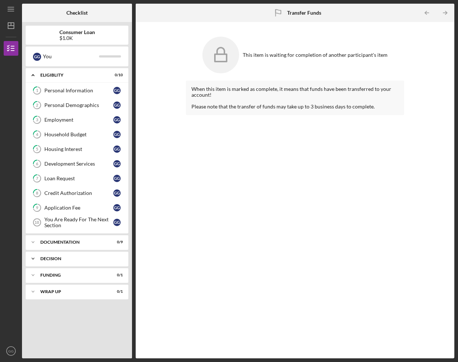
click at [66, 263] on div "Icon/Expander Decision 0 / 1" at bounding box center [77, 259] width 103 height 15
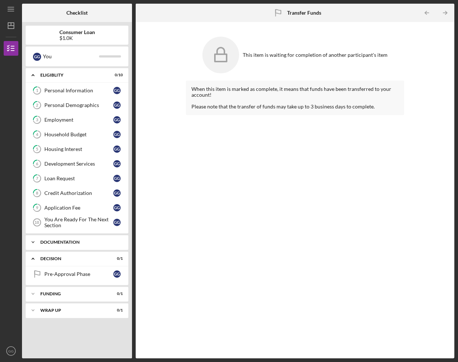
click at [69, 244] on div "Documentation" at bounding box center [79, 242] width 79 height 4
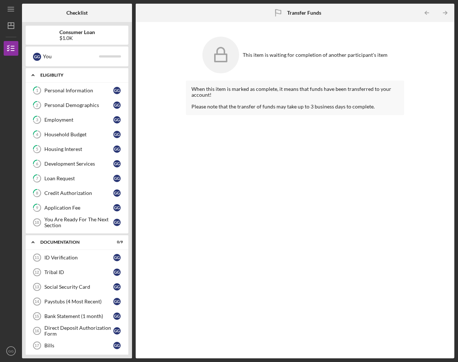
click at [64, 77] on div "Eligiblity" at bounding box center [79, 75] width 79 height 4
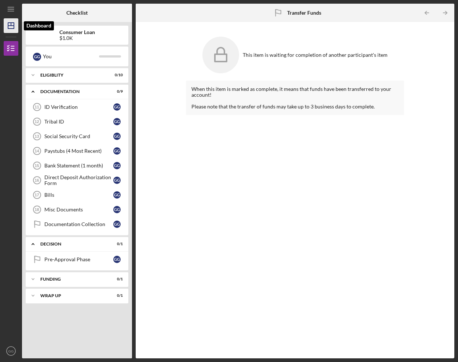
click at [11, 27] on icon "Icon/Dashboard" at bounding box center [11, 25] width 18 height 18
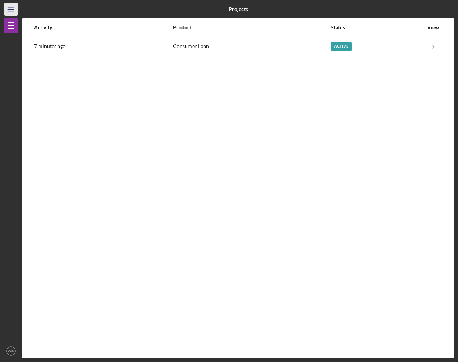
click at [11, 11] on icon "Icon/Menu" at bounding box center [11, 9] width 16 height 16
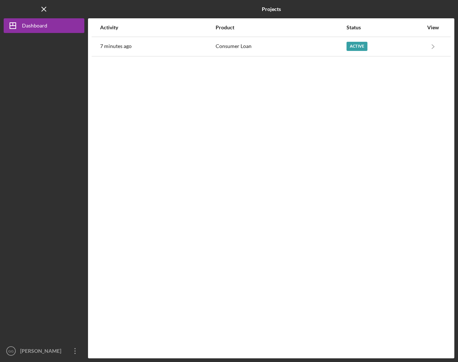
click at [102, 70] on div "Activity Product Status View 7 minutes ago Consumer Loan Active Icon/Navigate C…" at bounding box center [271, 188] width 366 height 340
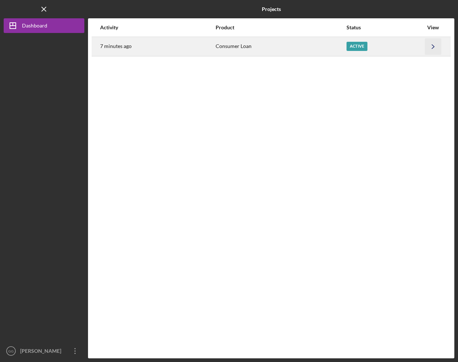
click at [434, 43] on icon "Icon/Navigate" at bounding box center [433, 46] width 16 height 16
